Goal: Obtain resource: Download file/media

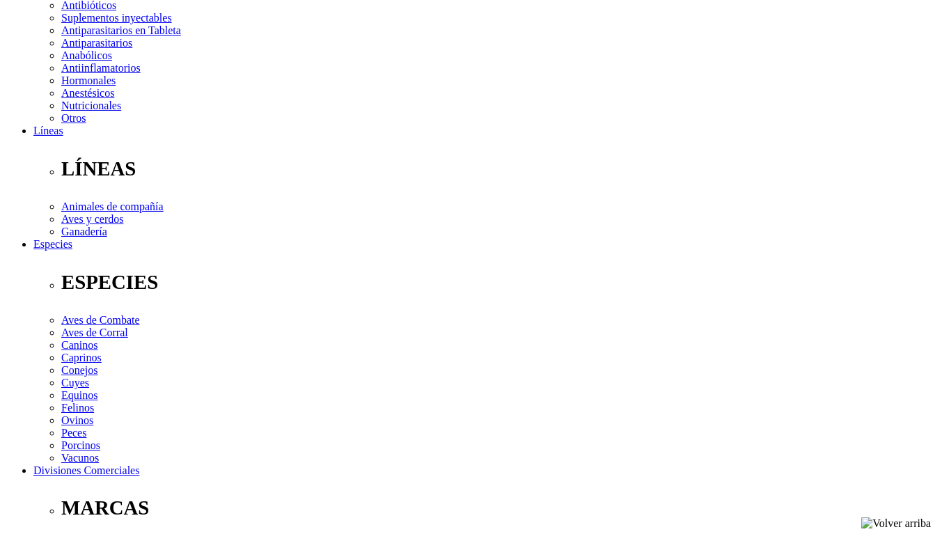
scroll to position [334, 0]
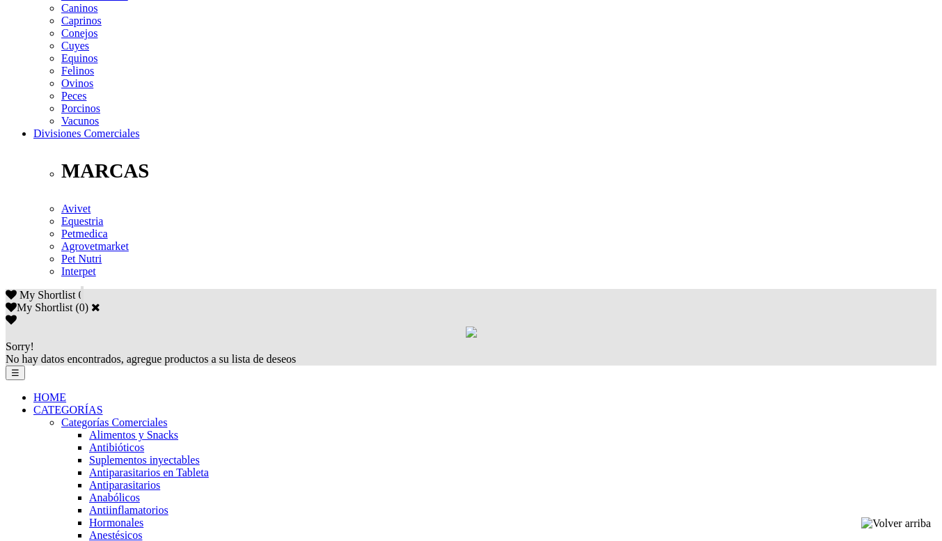
scroll to position [641, 0]
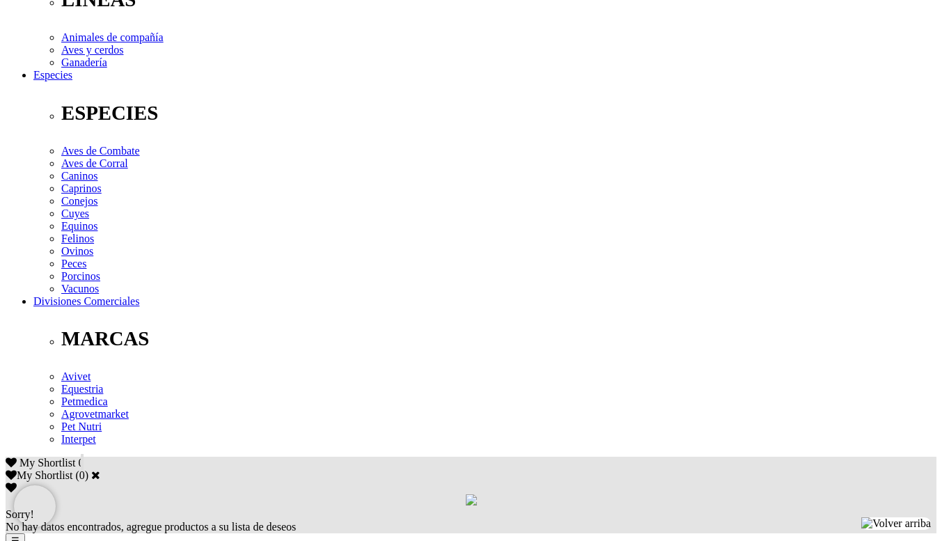
scroll to position [474, 0]
